Goal: Information Seeking & Learning: Learn about a topic

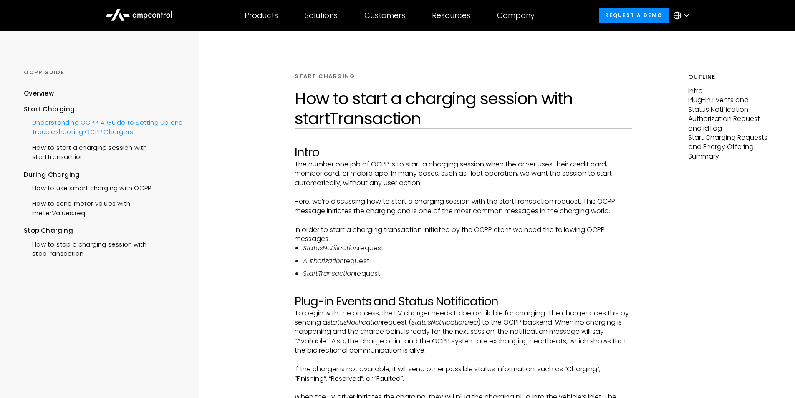
click at [130, 126] on div "Understanding OCPP: A Guide to Setting Up and Troubleshooting OCPP Chargers" at bounding box center [103, 126] width 159 height 25
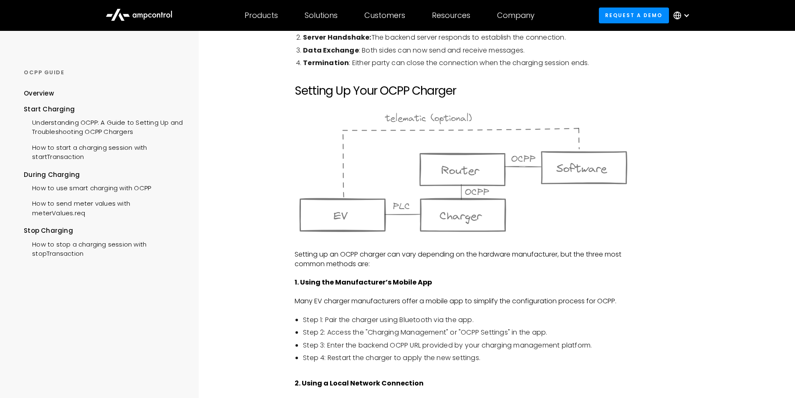
scroll to position [500, 0]
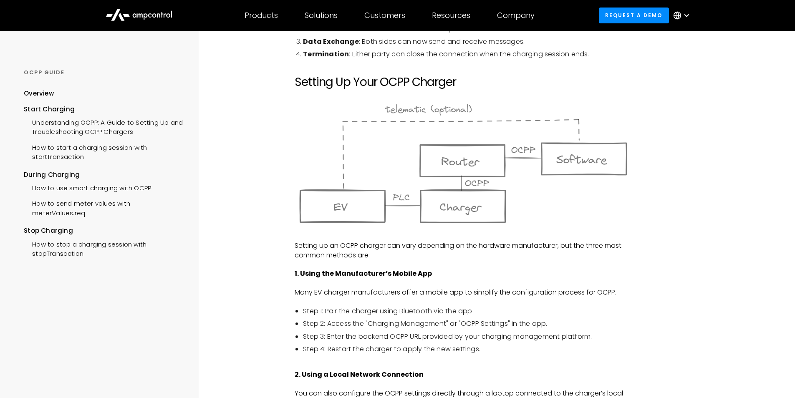
click at [343, 293] on p "Many EV charger manufacturers offer a mobile app to simplify the configuration …" at bounding box center [462, 292] width 337 height 9
drag, startPoint x: 326, startPoint y: 312, endPoint x: 472, endPoint y: 309, distance: 146.0
click at [472, 309] on li "Step 1: Pair the charger using Bluetooth via the app." at bounding box center [467, 311] width 329 height 9
drag, startPoint x: 327, startPoint y: 324, endPoint x: 547, endPoint y: 325, distance: 220.6
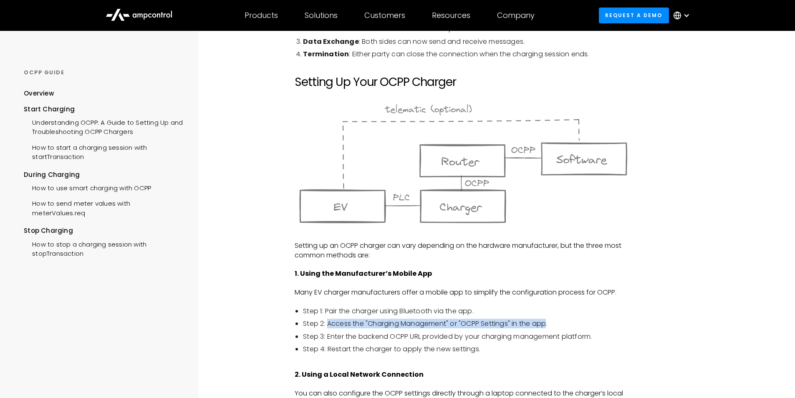
click at [547, 325] on li "Step 2: Access the "Charging Management" or "OCPP Settings" in the app." at bounding box center [467, 323] width 329 height 9
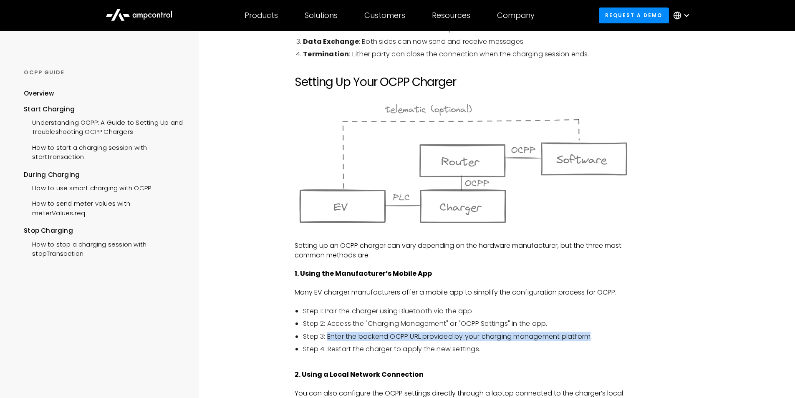
drag, startPoint x: 327, startPoint y: 337, endPoint x: 593, endPoint y: 337, distance: 266.1
click at [593, 337] on li "Step 3: Enter the backend OCPP URL provided by your charging management platfor…" at bounding box center [467, 336] width 329 height 9
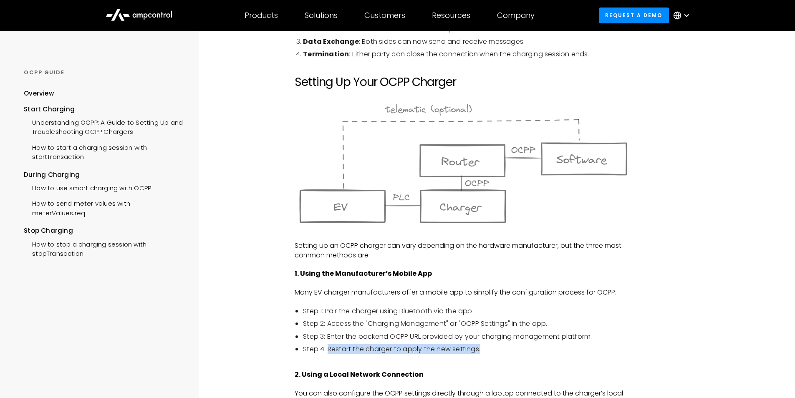
drag, startPoint x: 327, startPoint y: 350, endPoint x: 483, endPoint y: 350, distance: 155.6
click at [483, 350] on li "Step 4: Restart the charger to apply the new settings." at bounding box center [467, 349] width 329 height 9
drag, startPoint x: 322, startPoint y: 247, endPoint x: 386, endPoint y: 247, distance: 63.8
click at [386, 247] on p "Setting up an OCPP charger can vary depending on the hardware manufacturer, but…" at bounding box center [462, 250] width 337 height 19
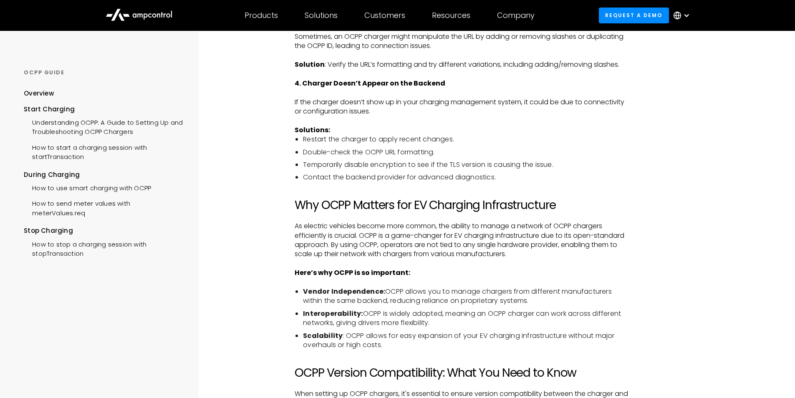
scroll to position [1351, 0]
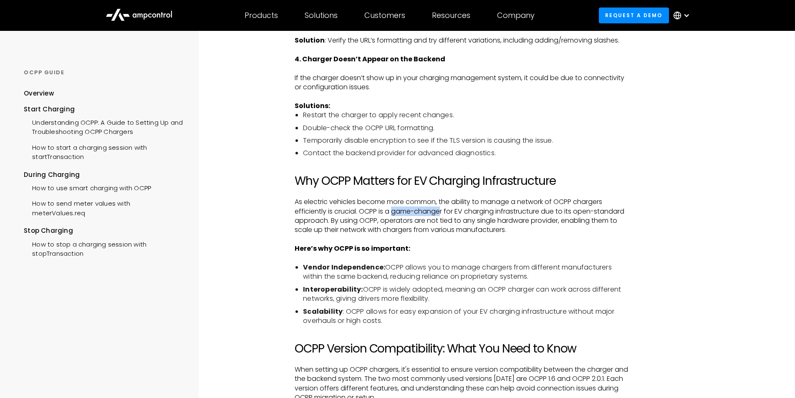
drag, startPoint x: 393, startPoint y: 211, endPoint x: 443, endPoint y: 211, distance: 49.2
click at [443, 211] on p "As electric vehicles become more common, the ability to manage a network of OCP…" at bounding box center [462, 216] width 337 height 38
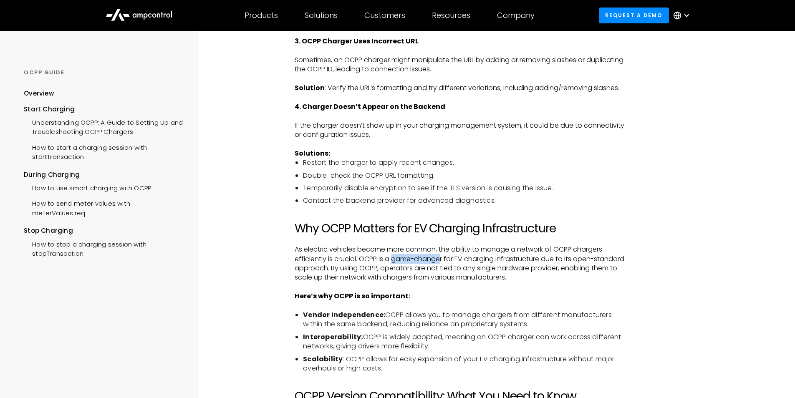
scroll to position [1301, 0]
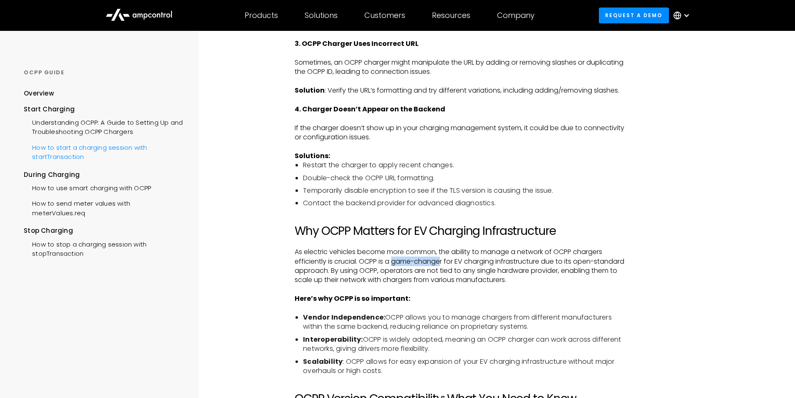
click at [89, 152] on div "How to start a charging session with startTransaction" at bounding box center [103, 151] width 159 height 25
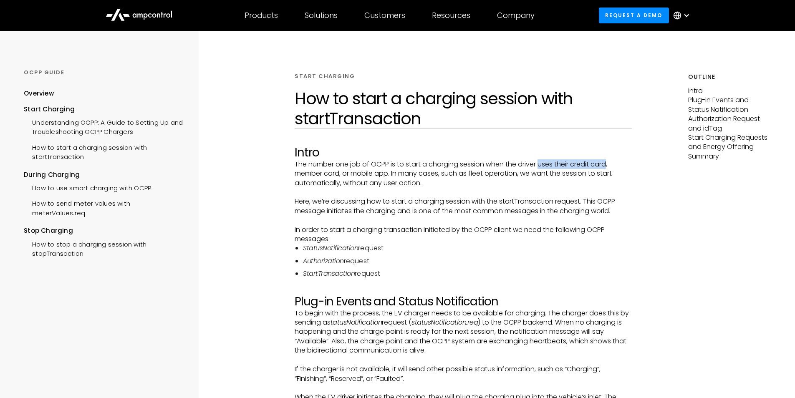
drag, startPoint x: 541, startPoint y: 163, endPoint x: 611, endPoint y: 167, distance: 70.2
click at [611, 167] on p "The number one job of OCPP is to start a charging session when the driver uses …" at bounding box center [462, 174] width 337 height 28
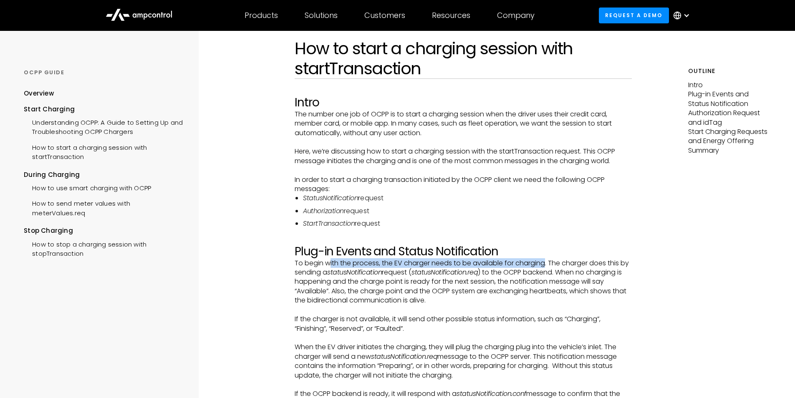
drag, startPoint x: 330, startPoint y: 264, endPoint x: 546, endPoint y: 262, distance: 216.5
click at [546, 262] on p "To begin with the process, the EV charger needs to be available for charging. T…" at bounding box center [462, 282] width 337 height 47
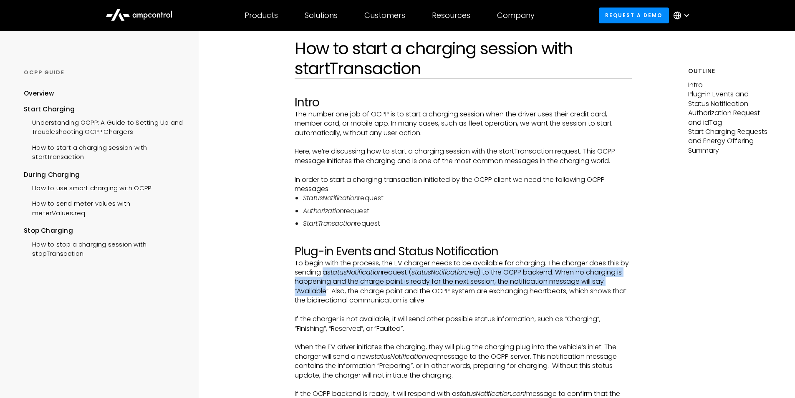
drag, startPoint x: 325, startPoint y: 272, endPoint x: 326, endPoint y: 290, distance: 17.6
click at [326, 290] on p "To begin with the process, the EV charger needs to be available for charging. T…" at bounding box center [462, 282] width 337 height 47
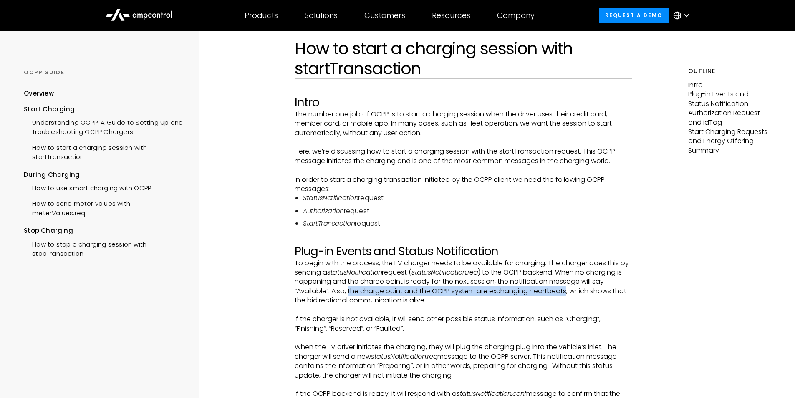
drag, startPoint x: 349, startPoint y: 291, endPoint x: 568, endPoint y: 287, distance: 219.4
click at [568, 287] on p "To begin with the process, the EV charger needs to be available for charging. T…" at bounding box center [462, 282] width 337 height 47
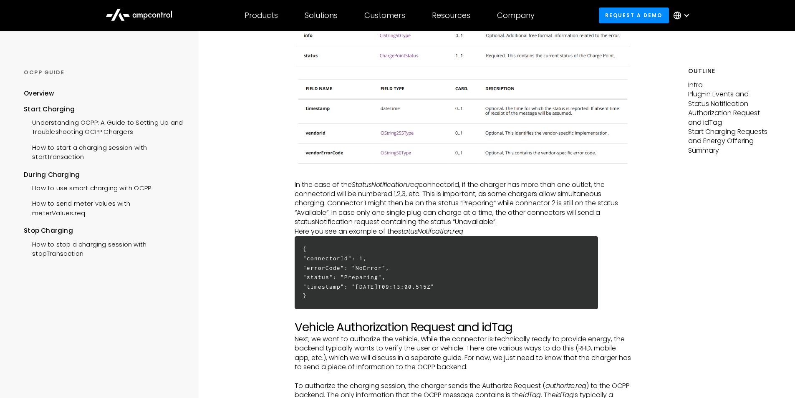
scroll to position [751, 0]
click at [357, 274] on h6 "{ "connectorId": 1, "errorCode": "NoError", "status": "Preparing", "timestamp":…" at bounding box center [445, 272] width 303 height 73
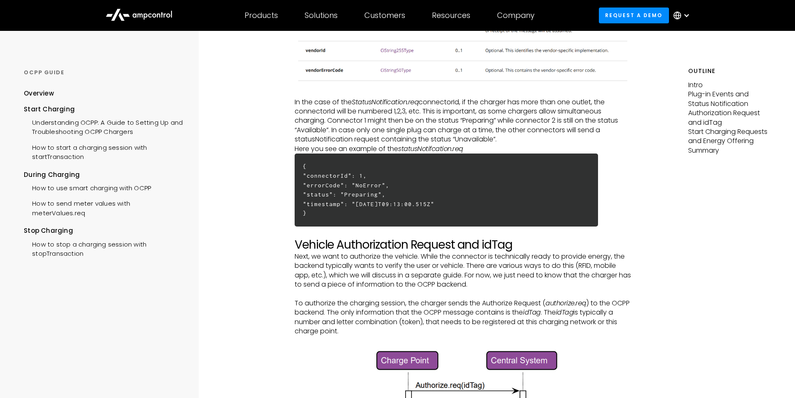
scroll to position [901, 0]
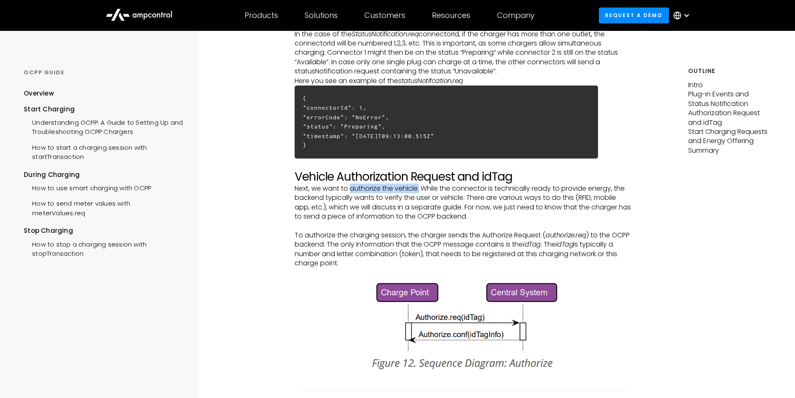
drag, startPoint x: 351, startPoint y: 186, endPoint x: 420, endPoint y: 185, distance: 69.3
click at [420, 185] on p "Next, we want to authorize the vehicle. While the connector is technically read…" at bounding box center [462, 203] width 337 height 38
drag, startPoint x: 404, startPoint y: 199, endPoint x: 463, endPoint y: 199, distance: 58.8
click at [464, 198] on p "Next, we want to authorize the vehicle. While the connector is technically read…" at bounding box center [462, 203] width 337 height 38
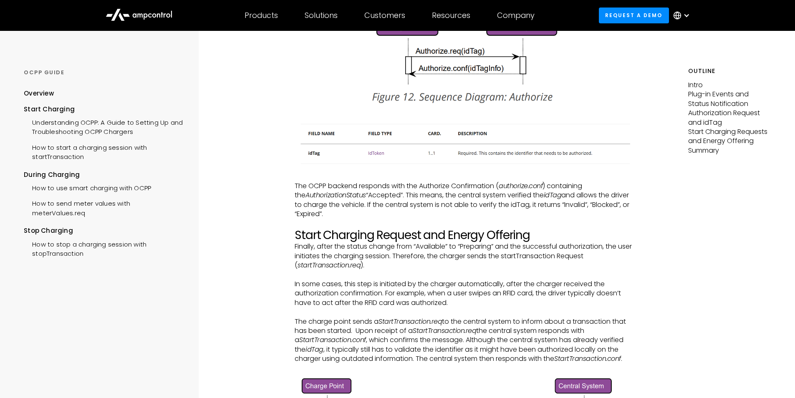
scroll to position [1201, 0]
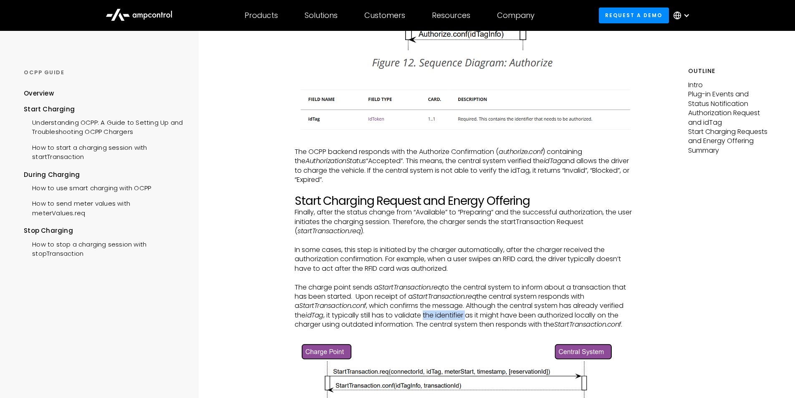
drag, startPoint x: 426, startPoint y: 316, endPoint x: 470, endPoint y: 315, distance: 43.8
click at [470, 315] on p "The charge point sends a StartTransaction.req to the central system to inform a…" at bounding box center [462, 306] width 337 height 47
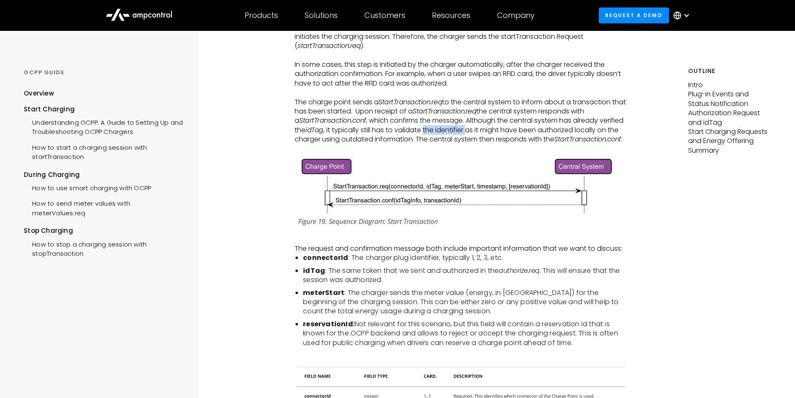
scroll to position [1401, 0]
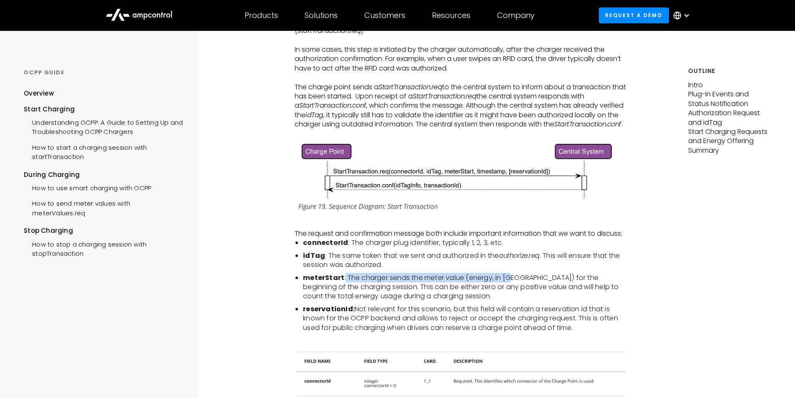
drag, startPoint x: 343, startPoint y: 277, endPoint x: 514, endPoint y: 278, distance: 171.0
click at [514, 278] on li "meterStart : The charger sends the meter value (energy, in Wh) for the beginnin…" at bounding box center [467, 287] width 329 height 28
drag, startPoint x: 371, startPoint y: 299, endPoint x: 362, endPoint y: 296, distance: 9.1
click at [370, 299] on li "meterStart : The charger sends the meter value (energy, in Wh) for the beginnin…" at bounding box center [467, 287] width 329 height 28
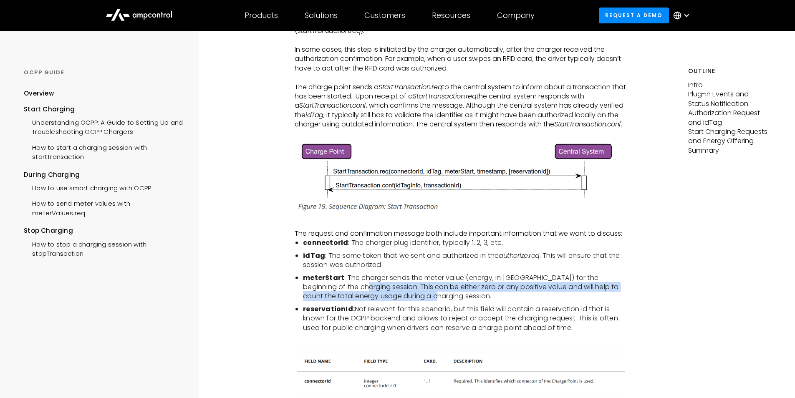
drag, startPoint x: 329, startPoint y: 287, endPoint x: 413, endPoint y: 295, distance: 84.3
click at [413, 295] on li "meterStart : The charger sends the meter value (energy, in Wh) for the beginnin…" at bounding box center [467, 287] width 329 height 28
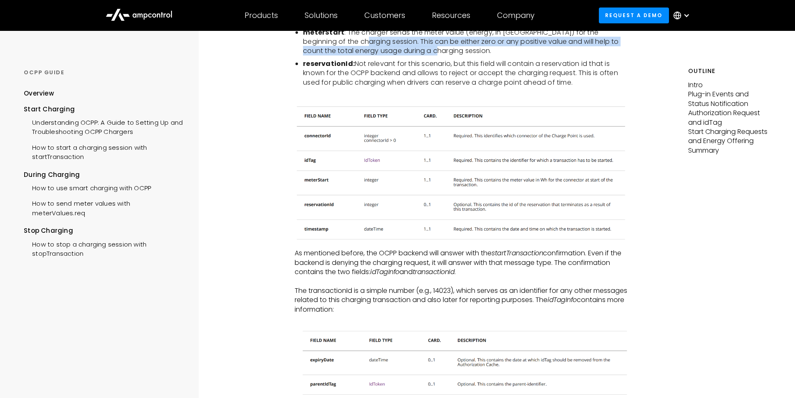
scroll to position [1652, 0]
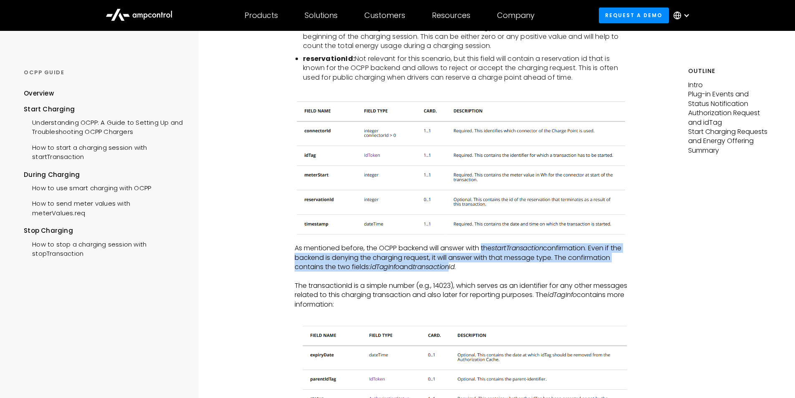
drag, startPoint x: 483, startPoint y: 248, endPoint x: 453, endPoint y: 262, distance: 32.8
click at [453, 262] on p "As mentioned before, the OCPP backend will answer with the startTransaction con…" at bounding box center [462, 258] width 337 height 28
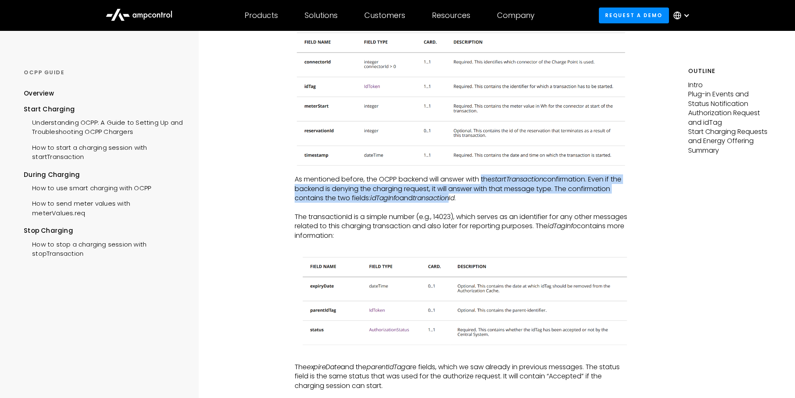
scroll to position [1702, 0]
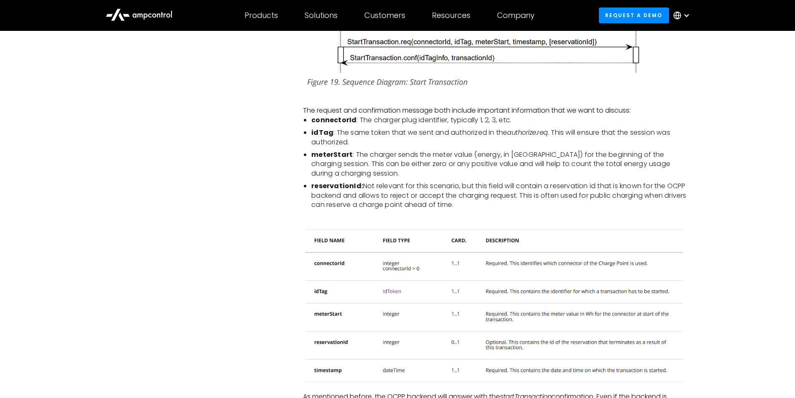
scroll to position [1301, 0]
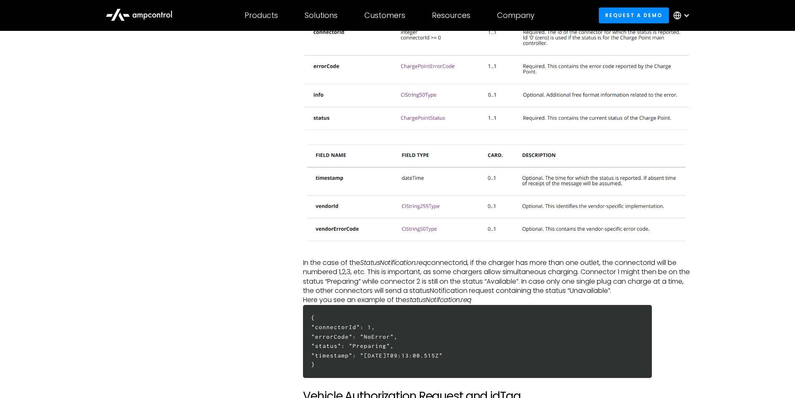
scroll to position [651, 0]
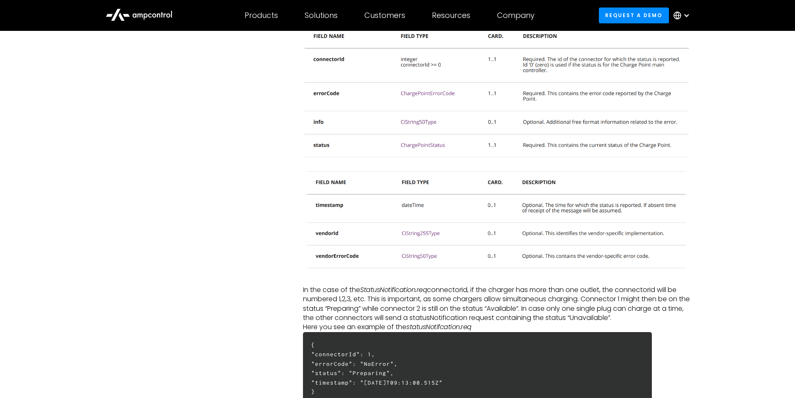
drag, startPoint x: 543, startPoint y: 184, endPoint x: 681, endPoint y: 383, distance: 241.8
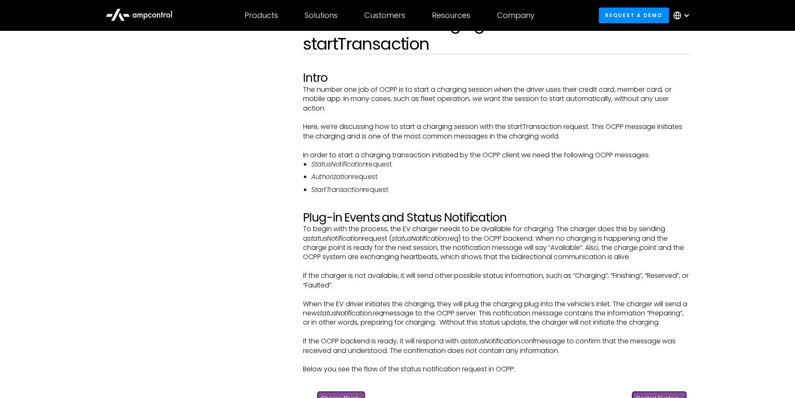
scroll to position [0, 0]
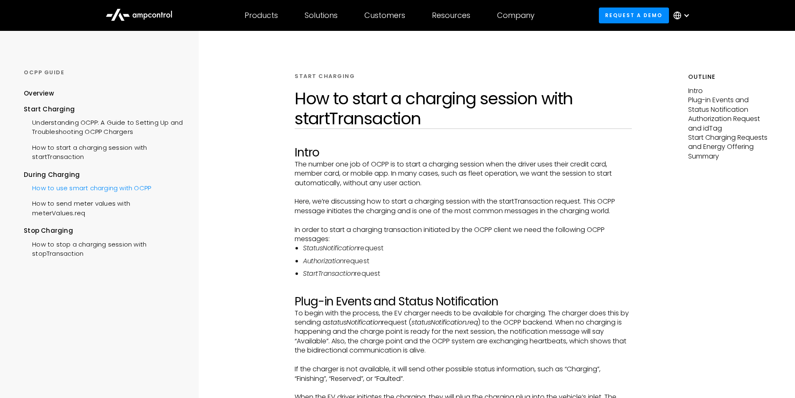
click at [65, 189] on div "How to use smart charging with OCPP" at bounding box center [87, 186] width 127 height 15
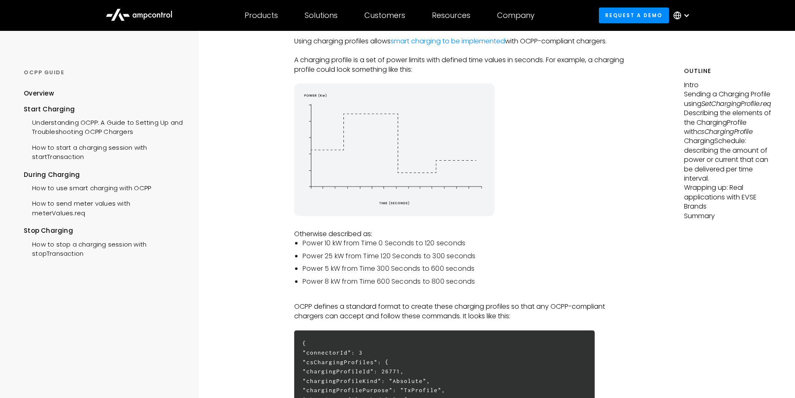
scroll to position [150, 0]
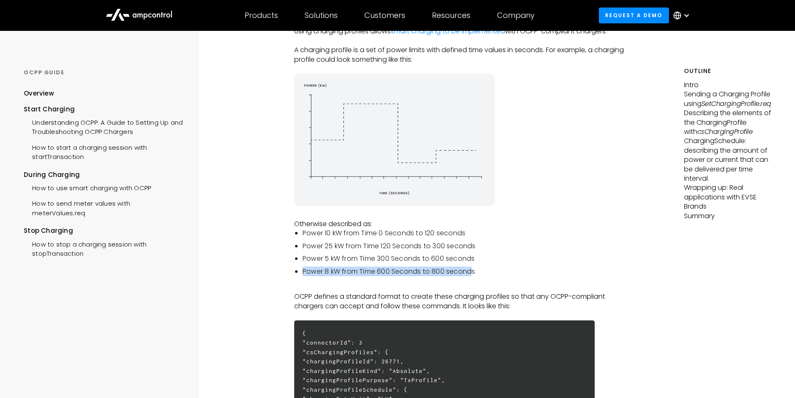
drag, startPoint x: 303, startPoint y: 272, endPoint x: 475, endPoint y: 272, distance: 171.8
click at [475, 272] on li "Power 8 kW from Time 600 Seconds to 800 seconds" at bounding box center [465, 271] width 326 height 9
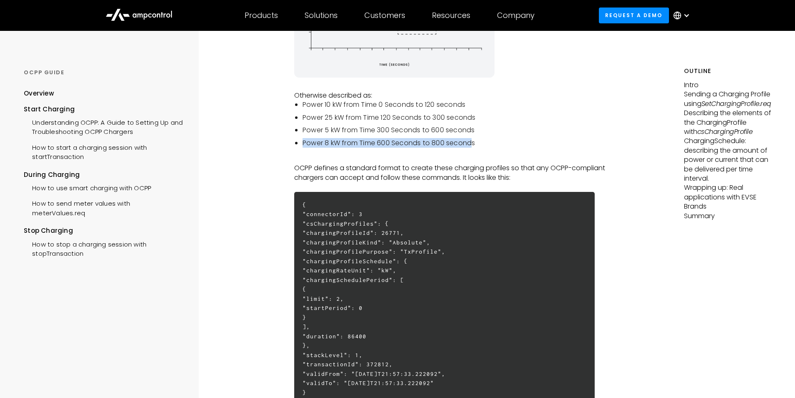
scroll to position [300, 0]
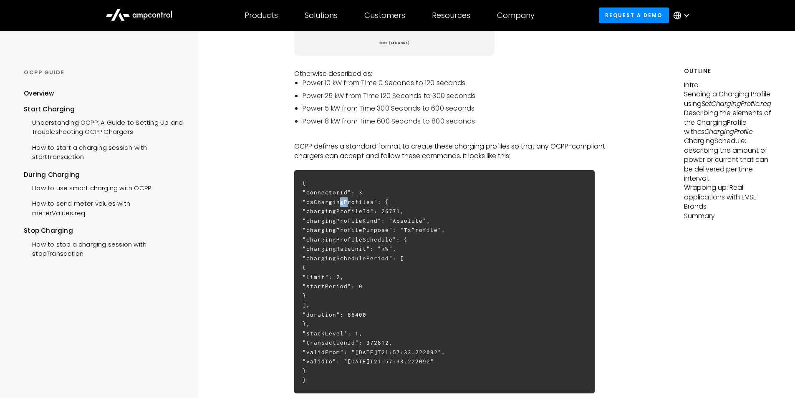
drag, startPoint x: 336, startPoint y: 205, endPoint x: 342, endPoint y: 206, distance: 6.3
click at [342, 206] on h6 "{ "connectorId": 3 "csChargingProfiles": { "chargingProfileId": 26771, "chargin…" at bounding box center [444, 281] width 300 height 223
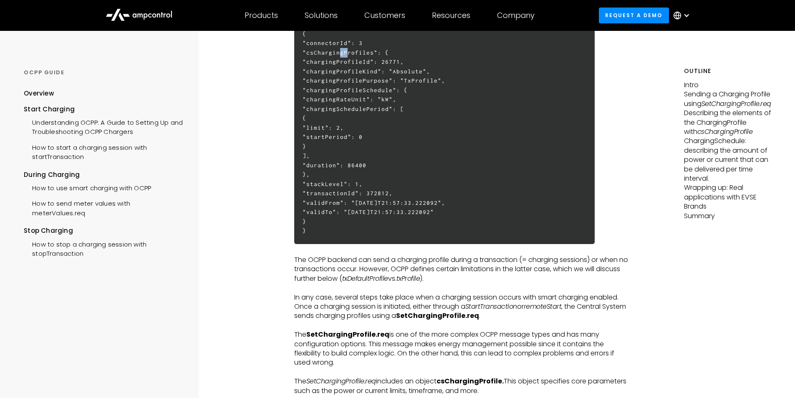
scroll to position [450, 0]
drag, startPoint x: 428, startPoint y: 259, endPoint x: 517, endPoint y: 258, distance: 89.3
click at [517, 258] on p "The OCPP backend can send a charging profile during a transaction (= charging s…" at bounding box center [461, 268] width 334 height 28
drag, startPoint x: 422, startPoint y: 317, endPoint x: 506, endPoint y: 318, distance: 83.4
click at [506, 318] on p "In any case, several steps take place when a charging session occurs with smart…" at bounding box center [461, 306] width 334 height 28
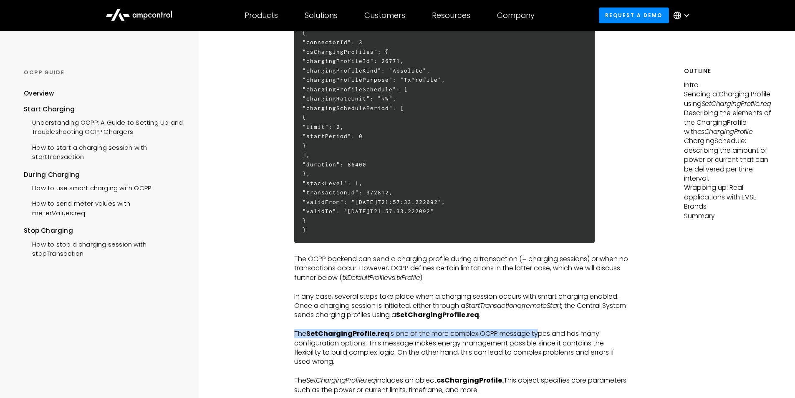
drag, startPoint x: 295, startPoint y: 334, endPoint x: 534, endPoint y: 335, distance: 238.6
click at [534, 335] on p "The SetChargingProfile.req is one of the more complex OCPP message types and ha…" at bounding box center [461, 348] width 334 height 38
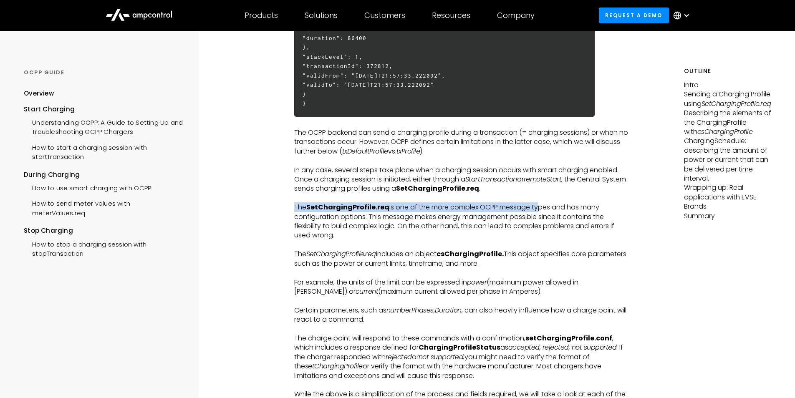
scroll to position [601, 0]
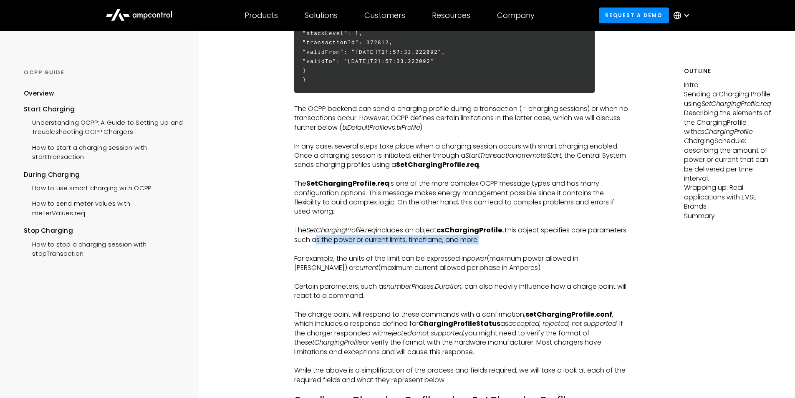
drag, startPoint x: 312, startPoint y: 241, endPoint x: 480, endPoint y: 241, distance: 168.5
click at [480, 241] on p "The SetChargingProfile.req includes an object csChargingProfile. This object sp…" at bounding box center [461, 235] width 334 height 19
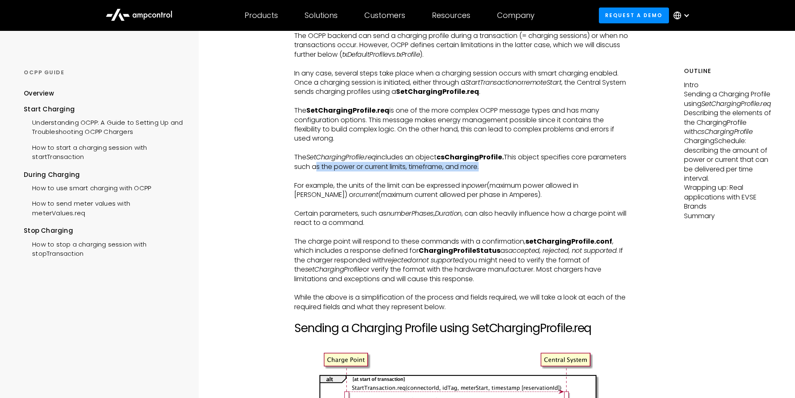
scroll to position [701, 0]
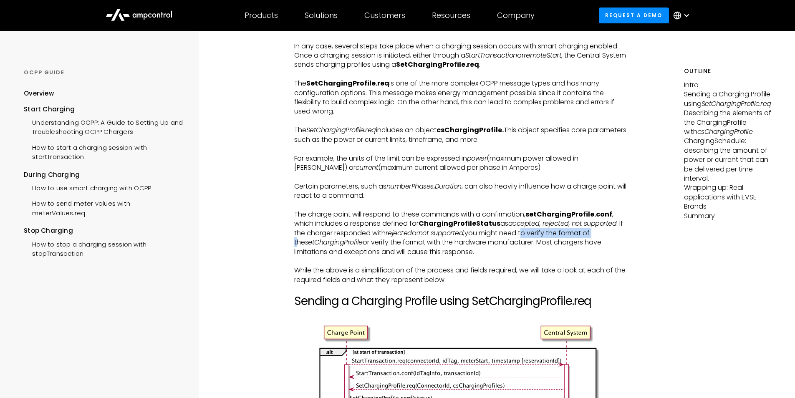
drag, startPoint x: 529, startPoint y: 234, endPoint x: 604, endPoint y: 232, distance: 74.7
click at [604, 232] on p "The charge point will respond to these commands with a confirmation, setChargin…" at bounding box center [461, 233] width 334 height 47
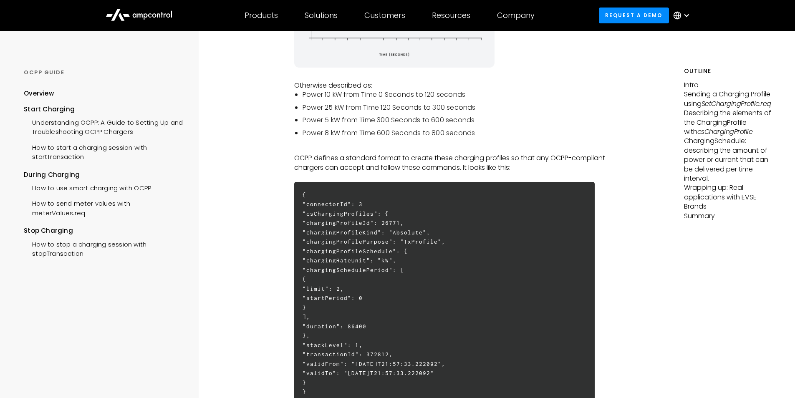
scroll to position [50, 0]
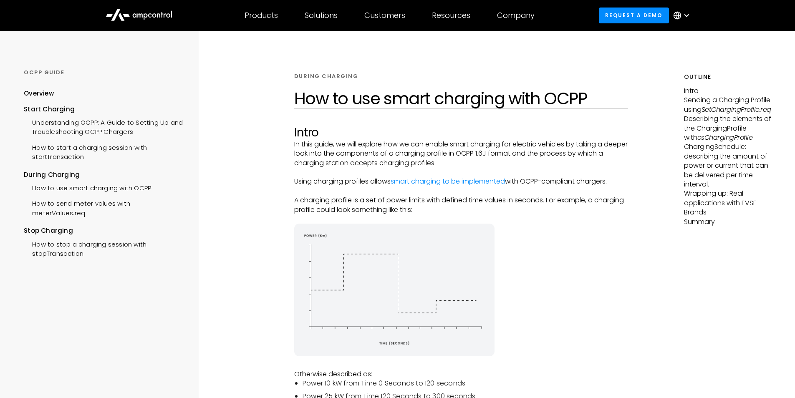
scroll to position [50, 0]
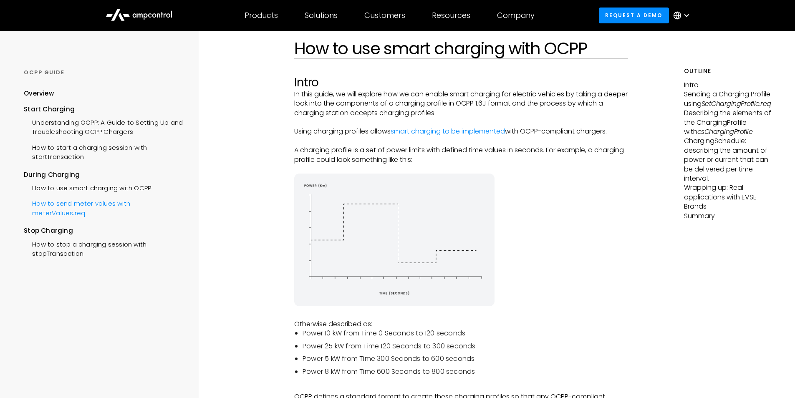
click at [69, 208] on div "How to send meter values with meterValues.req" at bounding box center [103, 207] width 159 height 25
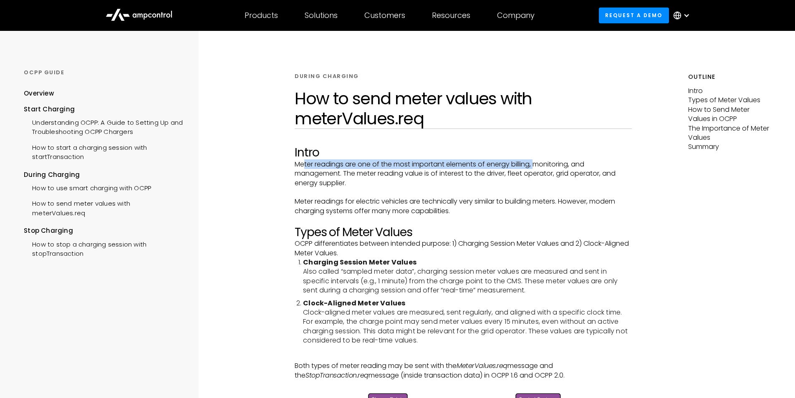
drag, startPoint x: 304, startPoint y: 164, endPoint x: 536, endPoint y: 167, distance: 231.5
click at [536, 167] on p "Meter readings are one of the most important elements of energy billing, monito…" at bounding box center [462, 174] width 337 height 28
click at [524, 162] on p "Meter readings are one of the most important elements of energy billing, monito…" at bounding box center [462, 174] width 337 height 28
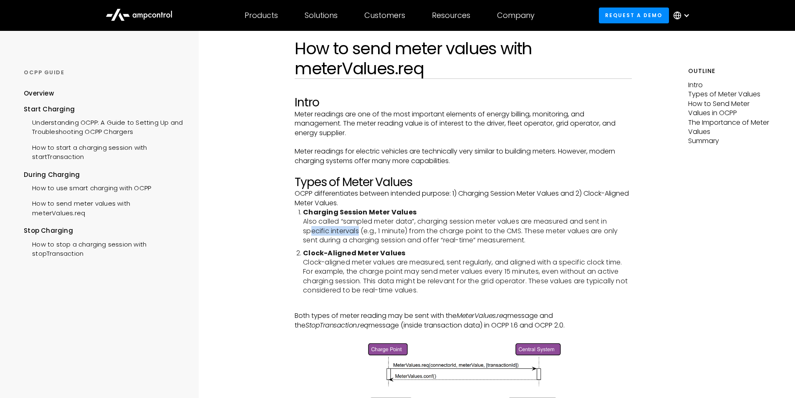
drag, startPoint x: 317, startPoint y: 229, endPoint x: 358, endPoint y: 230, distance: 41.7
click at [358, 230] on li "Charging Session Meter Values Also called “sampled meter data”, charging sessio…" at bounding box center [467, 227] width 329 height 38
drag, startPoint x: 423, startPoint y: 229, endPoint x: 526, endPoint y: 229, distance: 103.4
click at [526, 229] on li "Charging Session Meter Values Also called “sampled meter data”, charging sessio…" at bounding box center [467, 227] width 329 height 38
drag, startPoint x: 443, startPoint y: 239, endPoint x: 528, endPoint y: 237, distance: 85.5
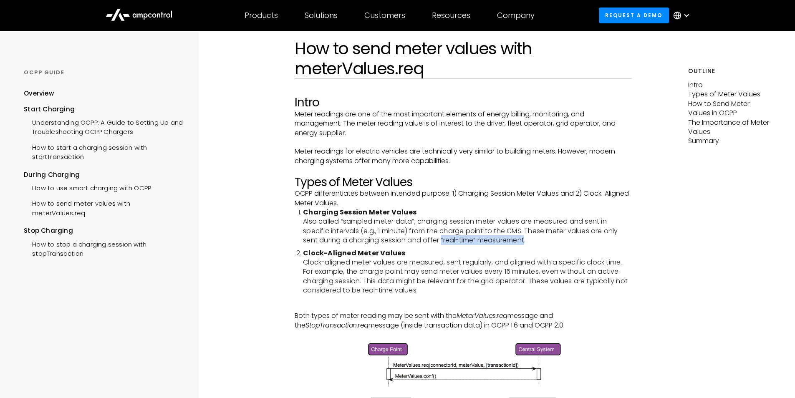
click at [528, 237] on li "Charging Session Meter Values Also called “sampled meter data”, charging sessio…" at bounding box center [467, 227] width 329 height 38
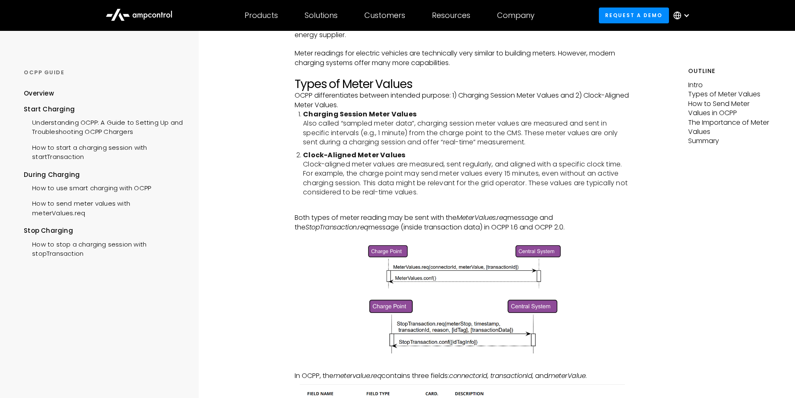
scroll to position [150, 0]
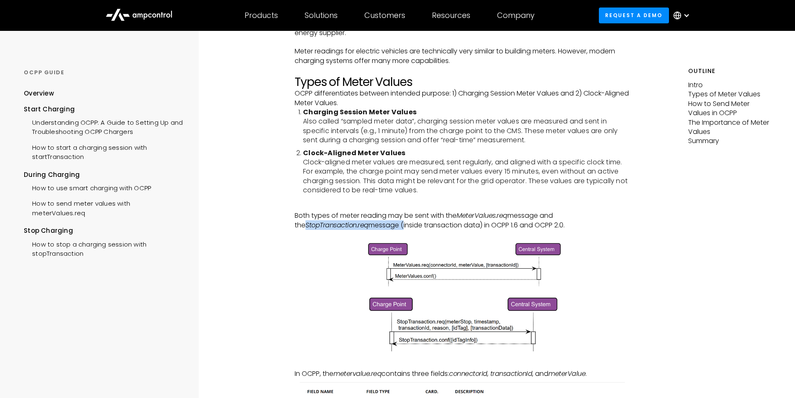
drag, startPoint x: 295, startPoint y: 225, endPoint x: 391, endPoint y: 223, distance: 95.9
click at [391, 223] on p "Both types of meter reading may be sent with the MeterValues.req message and th…" at bounding box center [462, 220] width 337 height 19
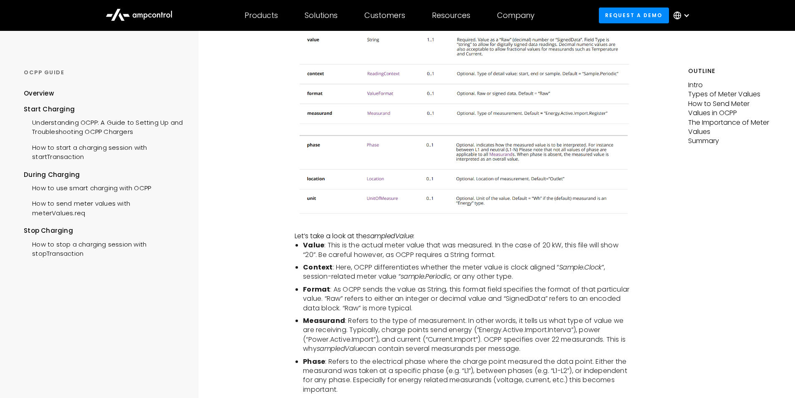
scroll to position [751, 0]
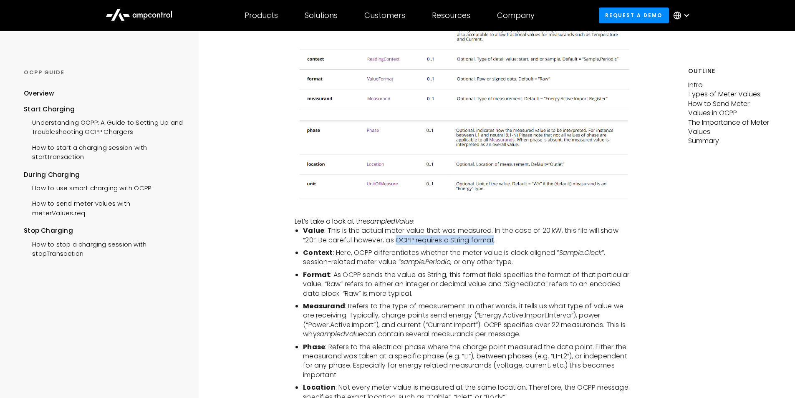
drag, startPoint x: 396, startPoint y: 240, endPoint x: 496, endPoint y: 239, distance: 100.5
click at [496, 239] on li "Value : This is the actual meter value that was measured. In the case of 20 kW,…" at bounding box center [467, 235] width 329 height 19
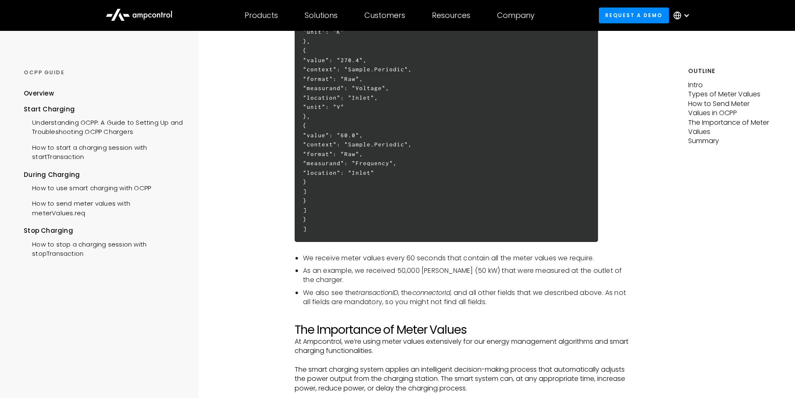
scroll to position [2152, 0]
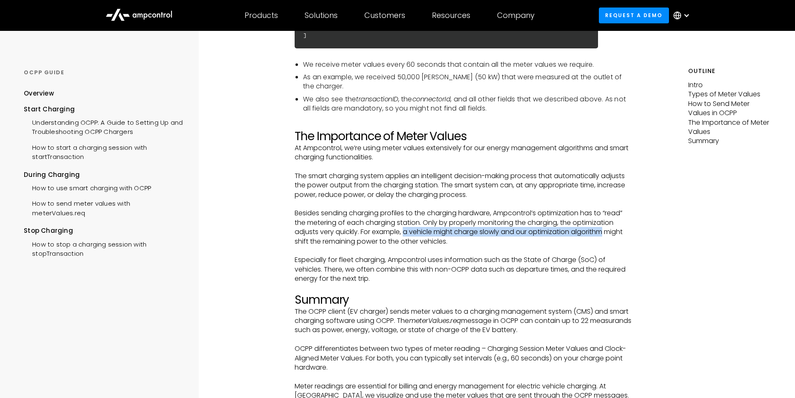
drag, startPoint x: 405, startPoint y: 229, endPoint x: 608, endPoint y: 232, distance: 202.7
click at [608, 232] on p "Besides sending charging profiles to the charging hardware, Ampcontrol’s optimi…" at bounding box center [462, 228] width 337 height 38
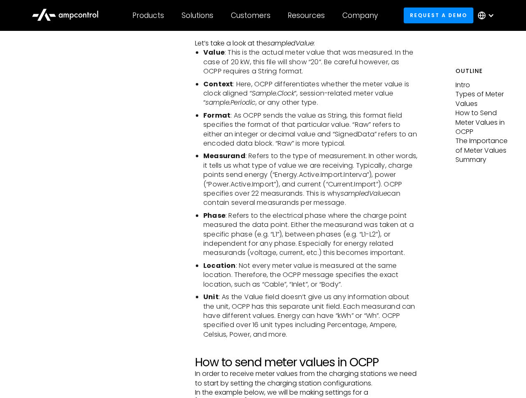
scroll to position [843, 0]
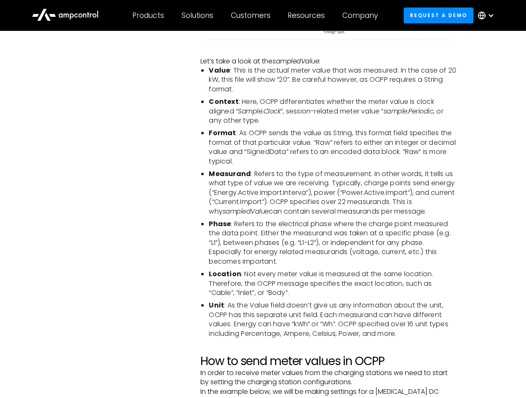
click at [348, 166] on li "Format : As OCPP sends the value as String, this format field specifies the for…" at bounding box center [333, 147] width 248 height 38
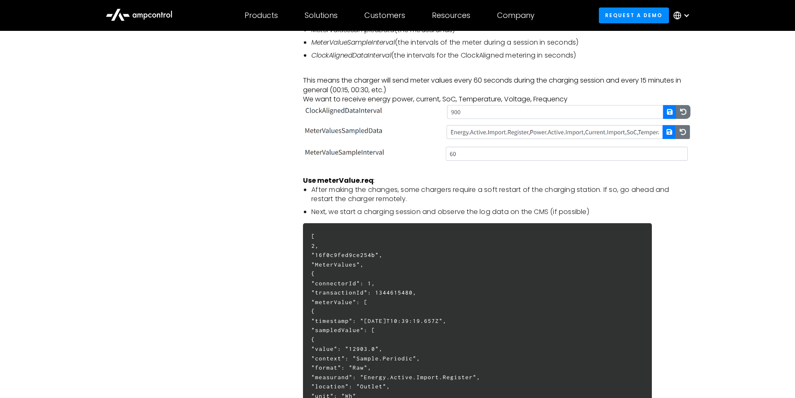
scroll to position [1309, 0]
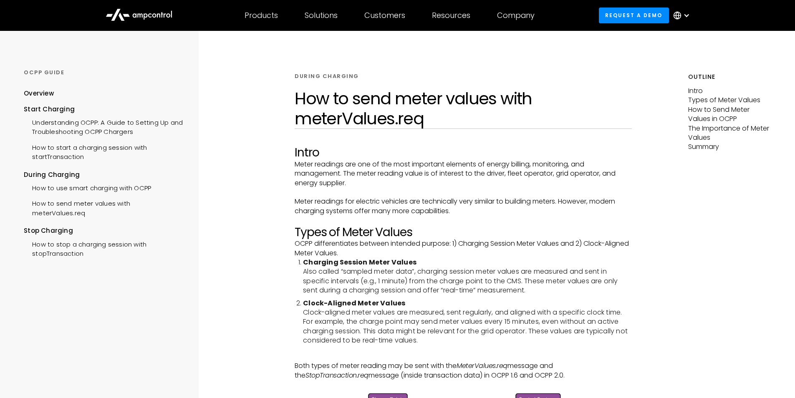
scroll to position [1309, 0]
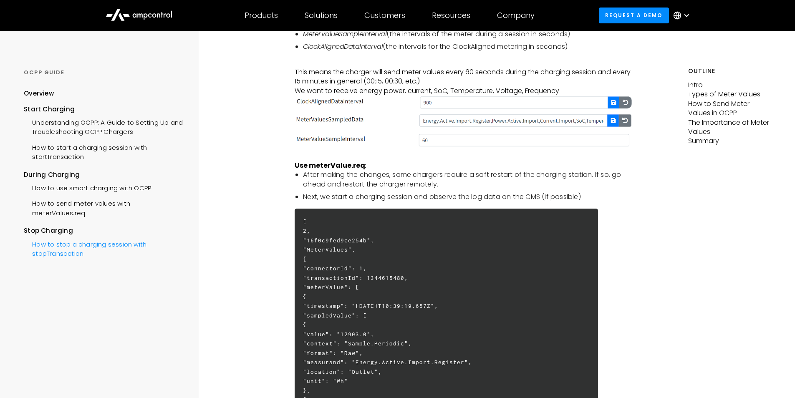
click at [64, 247] on div "How to stop a charging session with stopTransaction" at bounding box center [103, 248] width 159 height 25
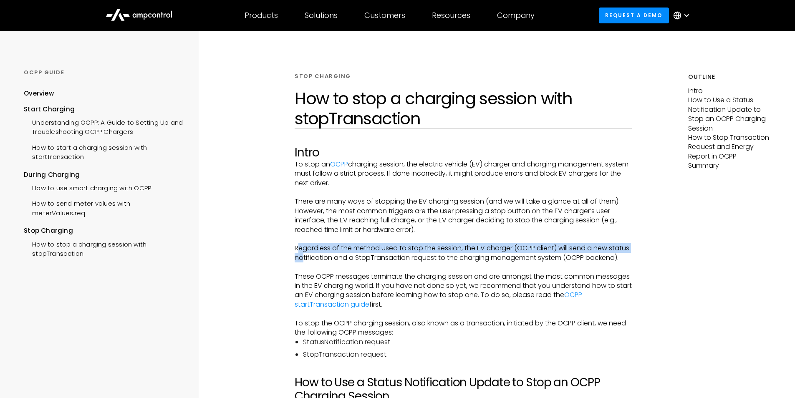
drag, startPoint x: 299, startPoint y: 249, endPoint x: 326, endPoint y: 255, distance: 27.4
click at [326, 255] on p "Regardless of the method used to stop the session, the EV charger (OCPP client)…" at bounding box center [462, 253] width 337 height 19
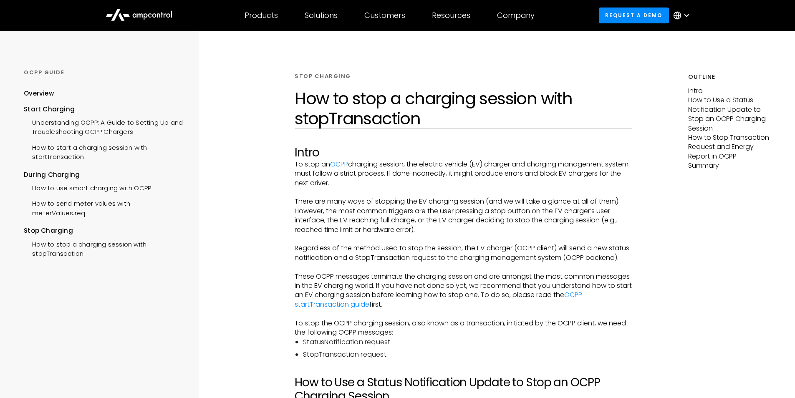
click at [367, 254] on p "Regardless of the method used to stop the session, the EV charger (OCPP client)…" at bounding box center [462, 253] width 337 height 19
drag, startPoint x: 332, startPoint y: 248, endPoint x: 460, endPoint y: 246, distance: 128.1
click at [460, 246] on p "Regardless of the method used to stop the session, the EV charger (OCPP client)…" at bounding box center [462, 253] width 337 height 19
drag, startPoint x: 297, startPoint y: 259, endPoint x: 352, endPoint y: 256, distance: 55.2
click at [352, 256] on p "Regardless of the method used to stop the session, the EV charger (OCPP client)…" at bounding box center [462, 253] width 337 height 19
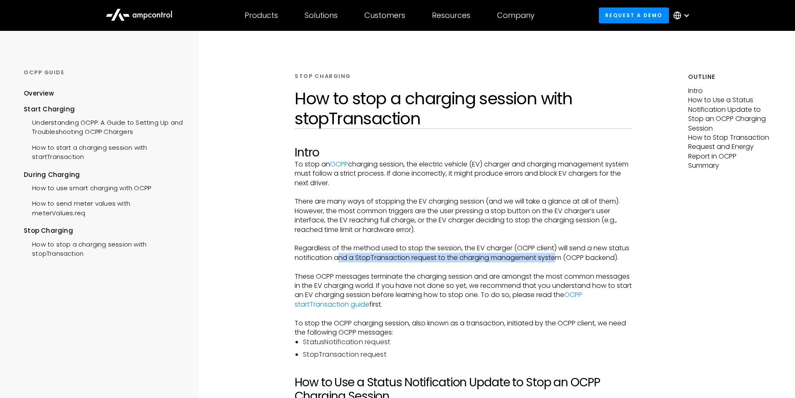
drag, startPoint x: 359, startPoint y: 254, endPoint x: 577, endPoint y: 262, distance: 217.9
click at [577, 262] on p "Regardless of the method used to stop the session, the EV charger (OCPP client)…" at bounding box center [462, 253] width 337 height 19
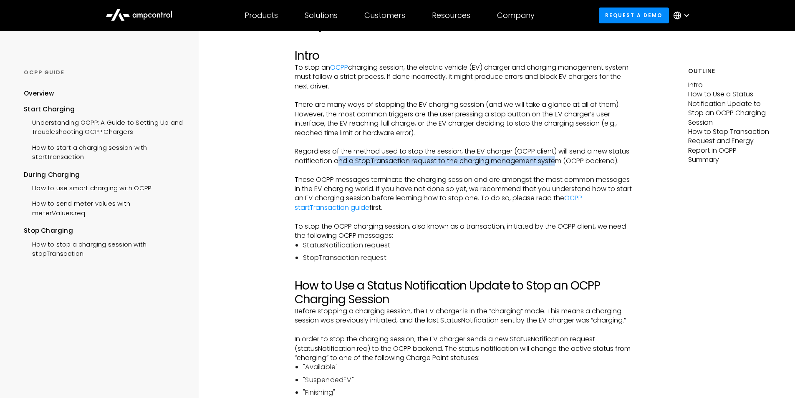
scroll to position [100, 0]
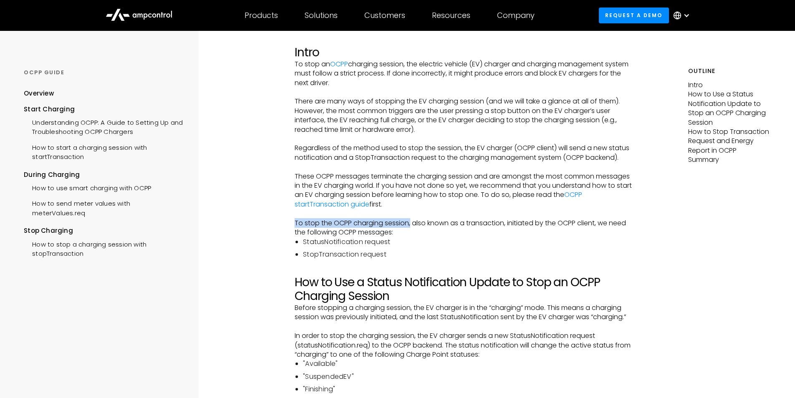
drag, startPoint x: 295, startPoint y: 230, endPoint x: 410, endPoint y: 234, distance: 115.2
click at [410, 234] on p "To stop the OCPP charging session, also known as a transaction, initiated by th…" at bounding box center [462, 228] width 337 height 19
drag, startPoint x: 312, startPoint y: 242, endPoint x: 392, endPoint y: 237, distance: 80.2
click at [392, 237] on p "To stop the OCPP charging session, also known as a transaction, initiated by th…" at bounding box center [462, 228] width 337 height 19
drag, startPoint x: 304, startPoint y: 249, endPoint x: 392, endPoint y: 247, distance: 88.0
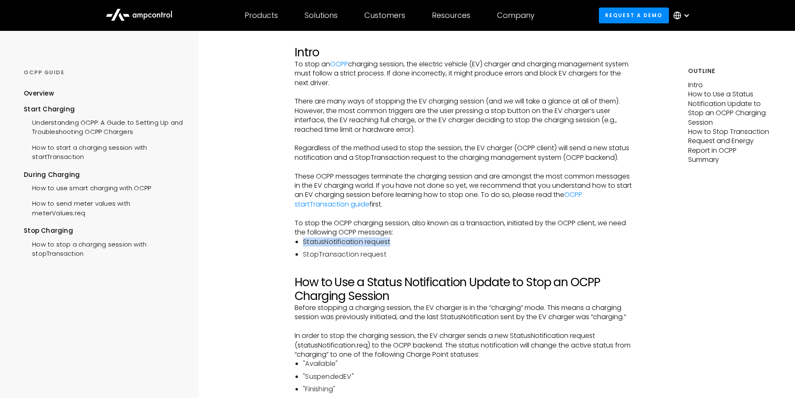
click at [392, 246] on li "StatusNotification request" at bounding box center [467, 241] width 329 height 9
drag, startPoint x: 300, startPoint y: 264, endPoint x: 393, endPoint y: 264, distance: 93.0
click at [393, 259] on ul "StatusNotification request StopTransaction request" at bounding box center [462, 248] width 337 height 22
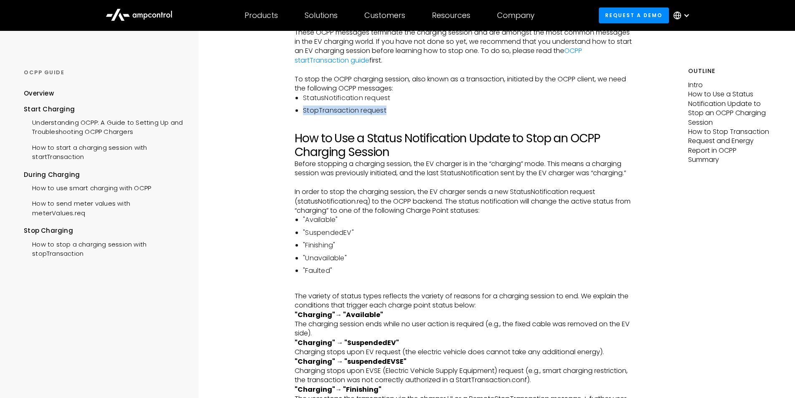
scroll to position [250, 0]
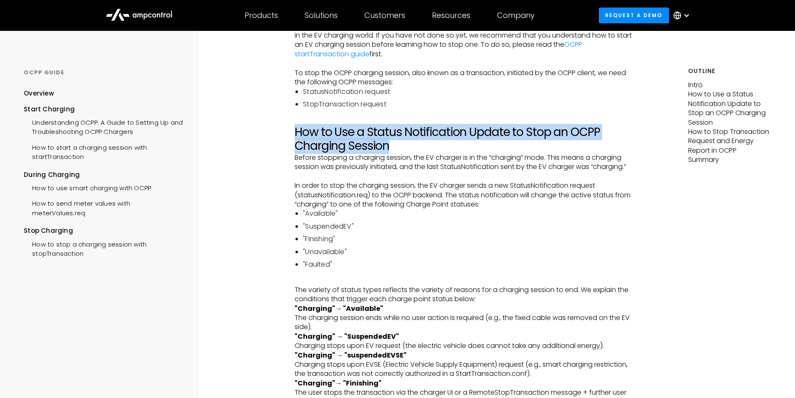
drag, startPoint x: 295, startPoint y: 139, endPoint x: 387, endPoint y: 155, distance: 93.1
click at [387, 153] on h2 "How to Use a Status Notification Update to Stop an OCPP Charging Session" at bounding box center [462, 139] width 337 height 28
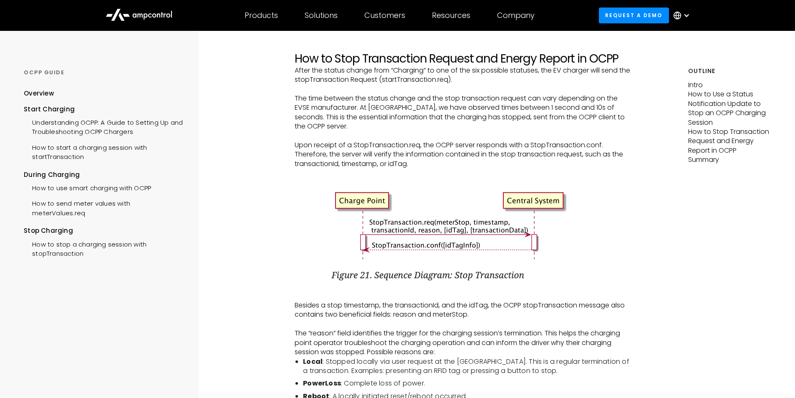
scroll to position [1451, 0]
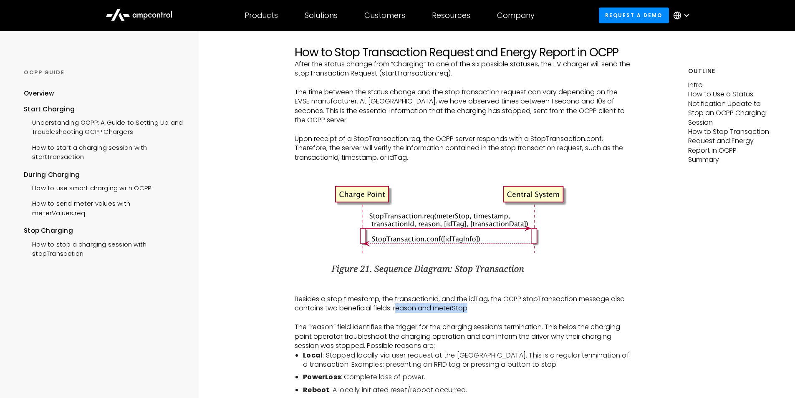
drag, startPoint x: 396, startPoint y: 318, endPoint x: 469, endPoint y: 313, distance: 73.2
click at [469, 313] on p "Besides a stop timestamp, the transactionId, and the idTag, the OCPP stopTransa…" at bounding box center [462, 303] width 337 height 19
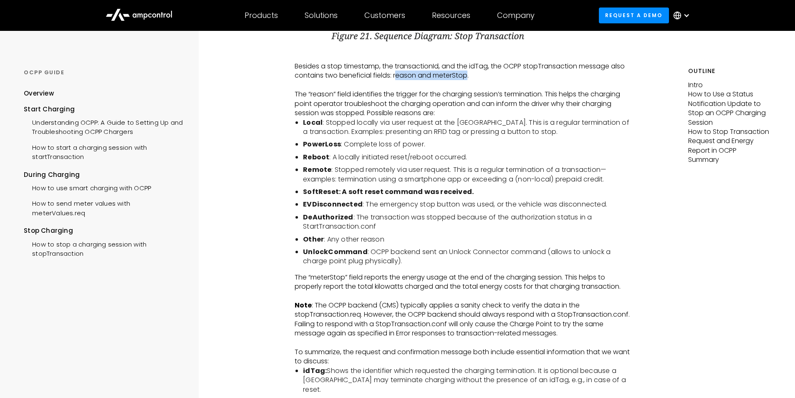
scroll to position [1702, 0]
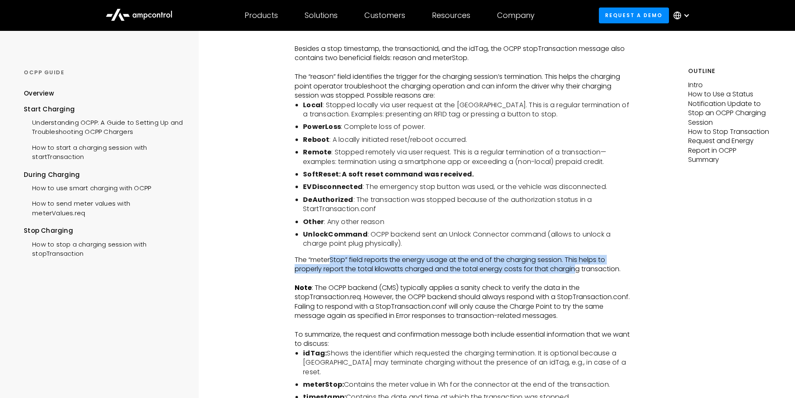
drag, startPoint x: 331, startPoint y: 268, endPoint x: 578, endPoint y: 275, distance: 247.0
click at [578, 274] on p "The “meterStop” field reports the energy usage at the end of the charging sessi…" at bounding box center [462, 264] width 337 height 19
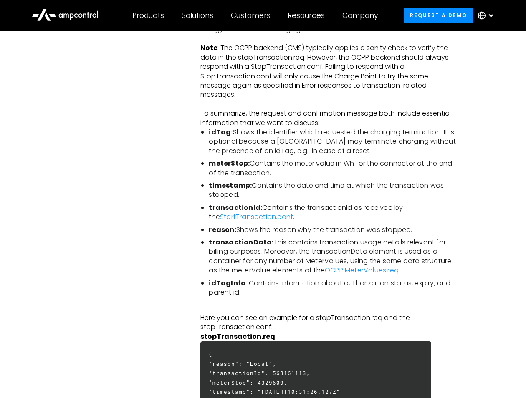
scroll to position [1989, 0]
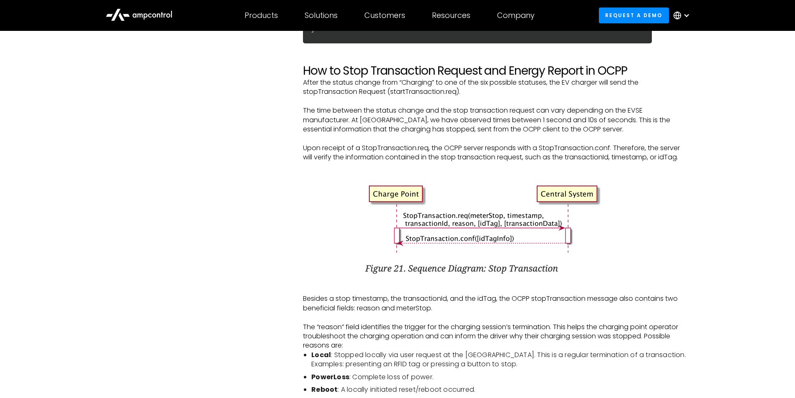
scroll to position [1288, 0]
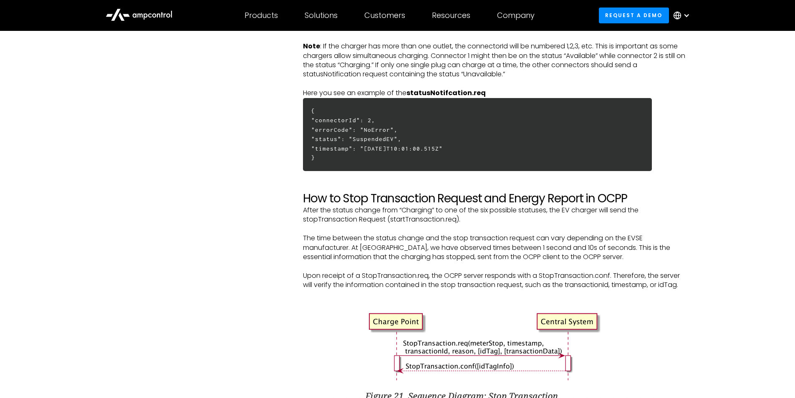
click at [161, 18] on icon at bounding box center [139, 14] width 67 height 20
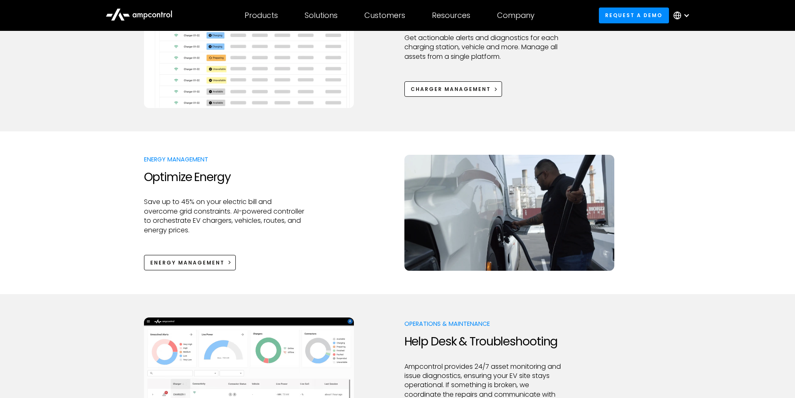
scroll to position [601, 0]
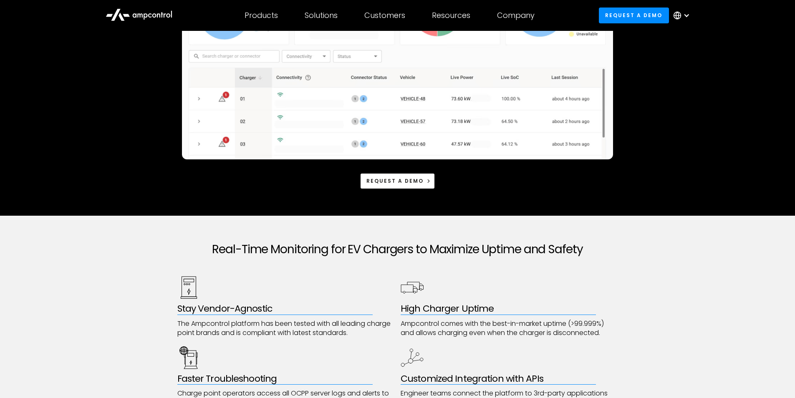
scroll to position [250, 0]
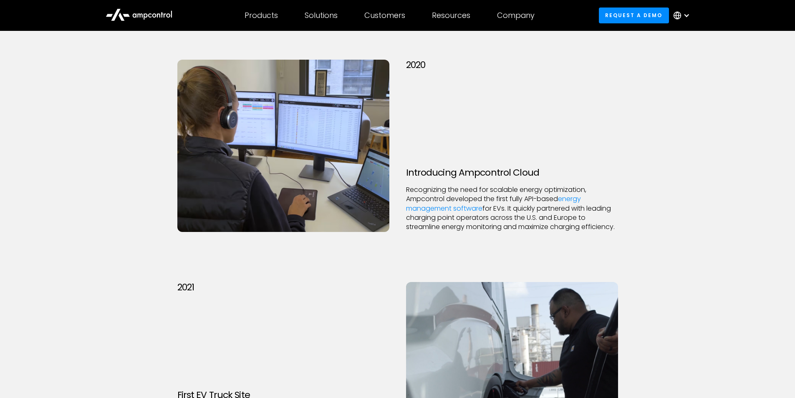
scroll to position [1101, 0]
